Goal: Check status: Check status

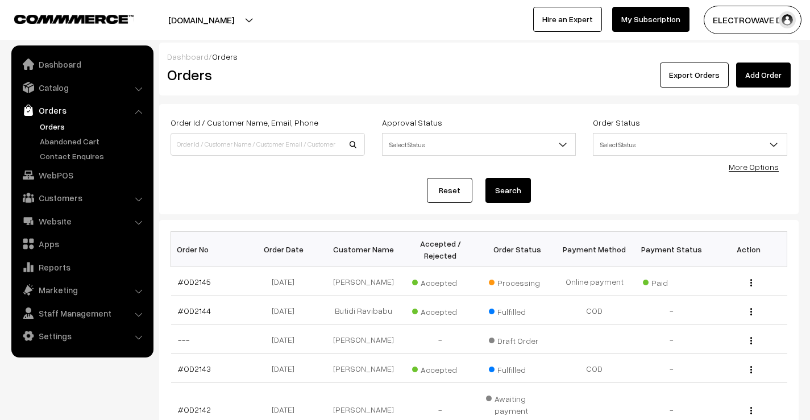
scroll to position [355, 0]
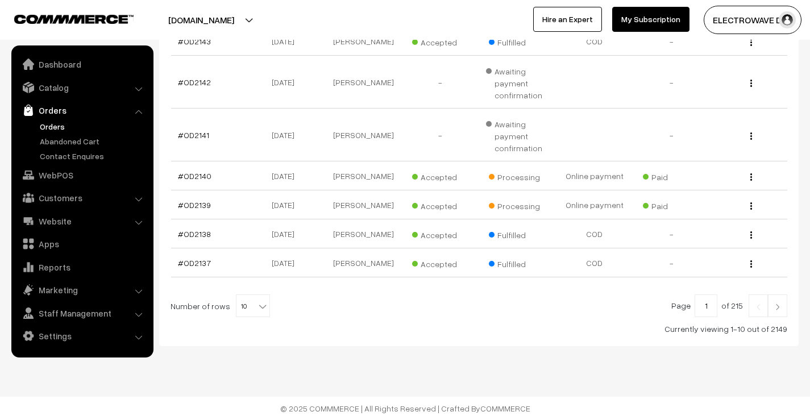
click at [56, 129] on link "Orders" at bounding box center [93, 126] width 113 height 12
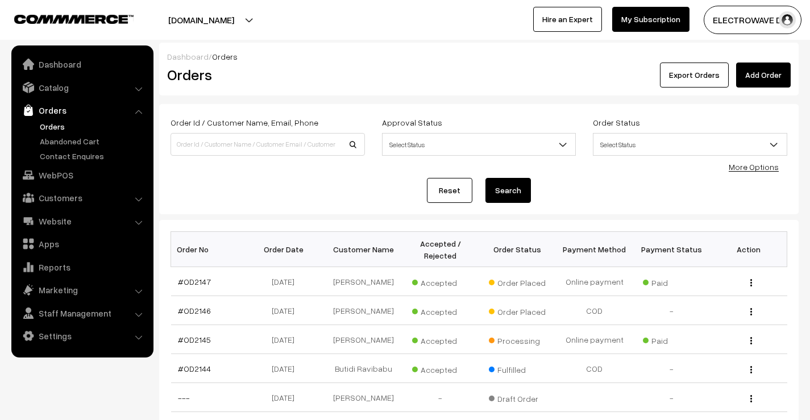
scroll to position [322, 0]
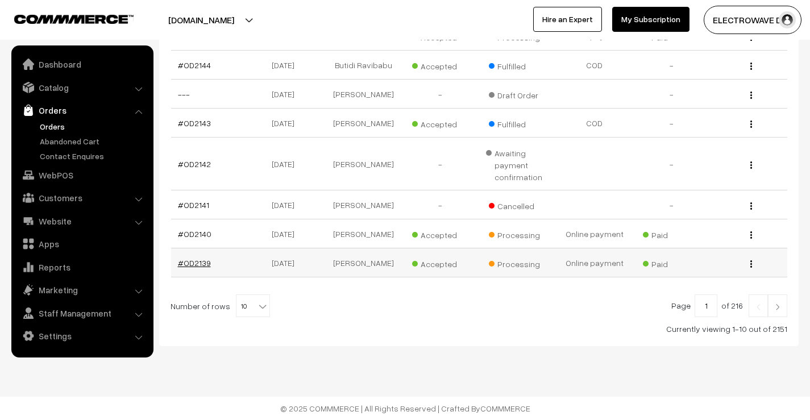
click at [191, 259] on link "#OD2139" at bounding box center [194, 263] width 33 height 10
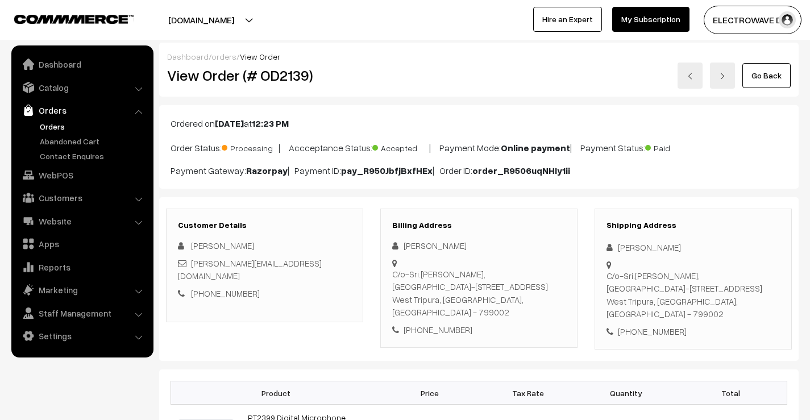
click at [46, 123] on link "Orders" at bounding box center [93, 126] width 113 height 12
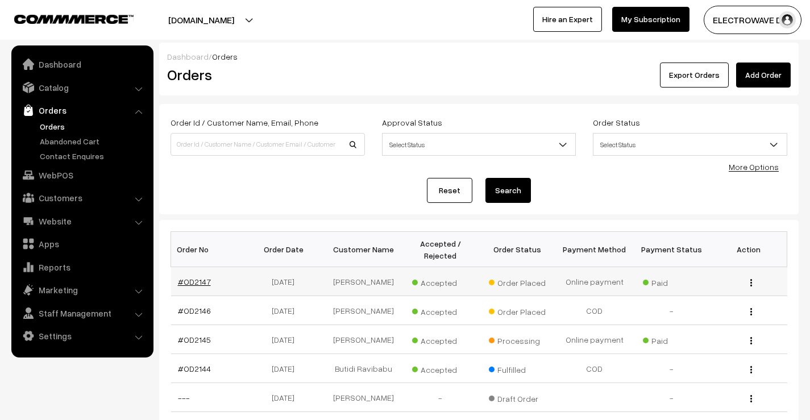
click at [202, 286] on link "#OD2147" at bounding box center [194, 282] width 33 height 10
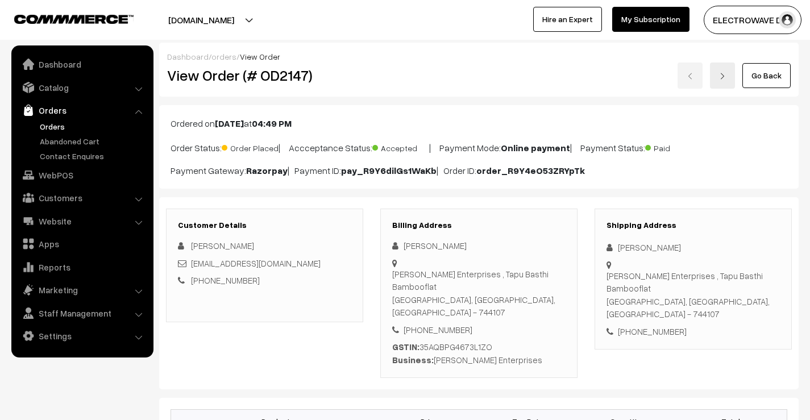
click at [647, 302] on div "Gurunath Enterprises , Tapu Basthi Bambooflat SOUTH ANDAMANS, Andaman & Nicobar…" at bounding box center [692, 294] width 173 height 51
click at [46, 124] on link "Orders" at bounding box center [93, 126] width 113 height 12
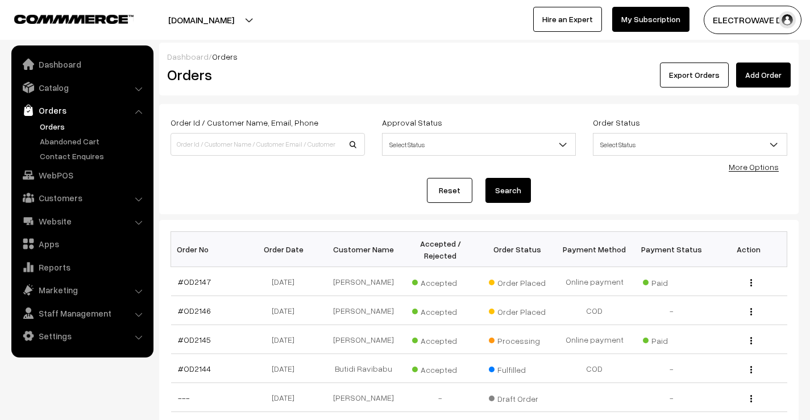
click at [809, 305] on div "Dashboard / Orders Orders Export Orders Add Order Order Id / Customer Name, Ema…" at bounding box center [405, 346] width 810 height 607
click at [53, 124] on link "Orders" at bounding box center [93, 126] width 113 height 12
